Goal: Task Accomplishment & Management: Manage account settings

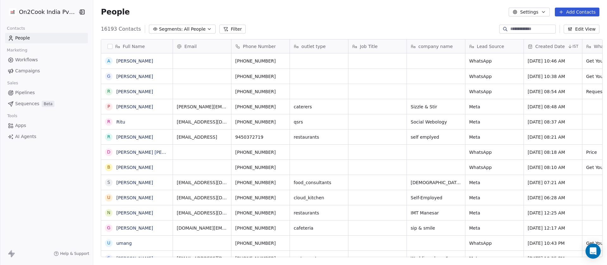
scroll to position [226, 509]
click at [207, 27] on icon "button" at bounding box center [209, 29] width 5 height 5
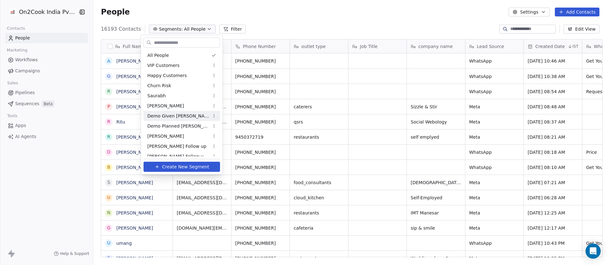
click at [180, 114] on span "Demo Given Sam" at bounding box center [178, 116] width 62 height 7
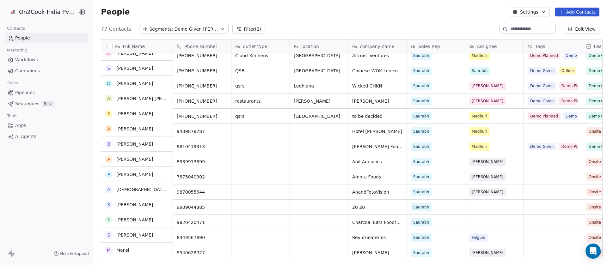
scroll to position [901, 0]
